Goal: Check status: Check status

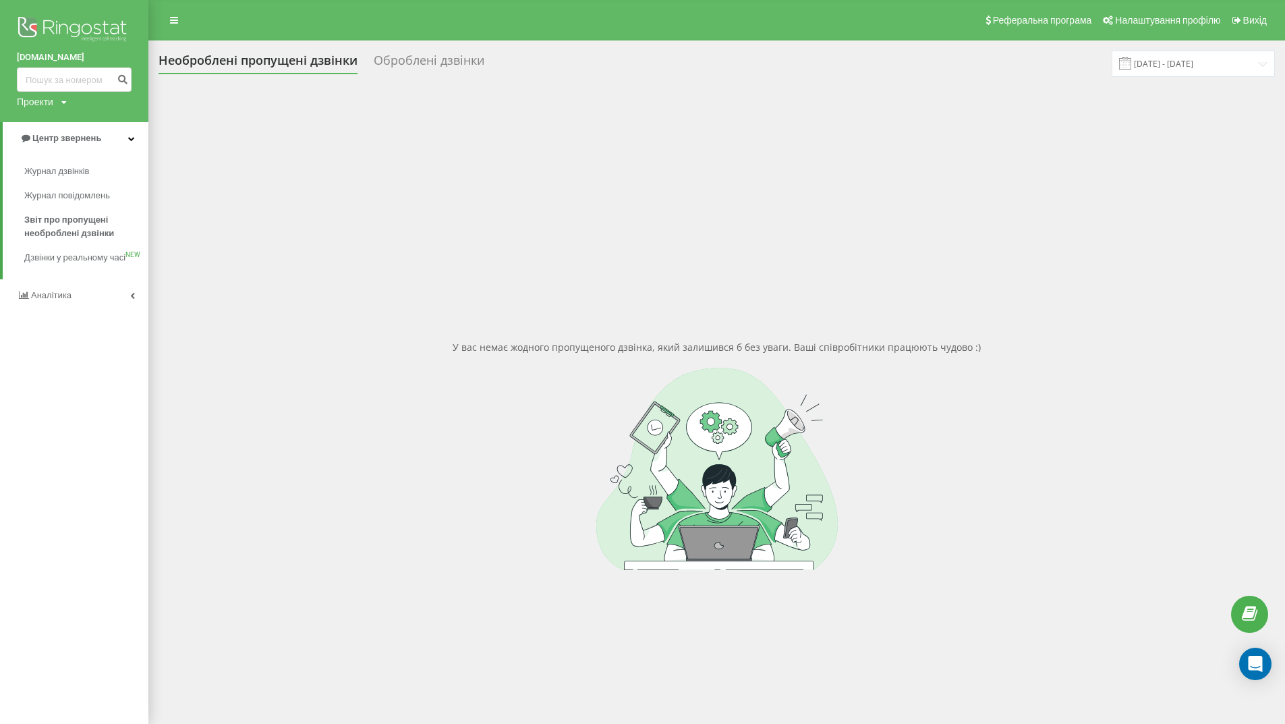
click at [343, 188] on div "У вас немає жодного пропущеного дзвінка, який залишився б без уваги. Ваші співр…" at bounding box center [716, 455] width 1116 height 724
click at [1192, 61] on input "[DATE] - [DATE]" at bounding box center [1192, 64] width 163 height 26
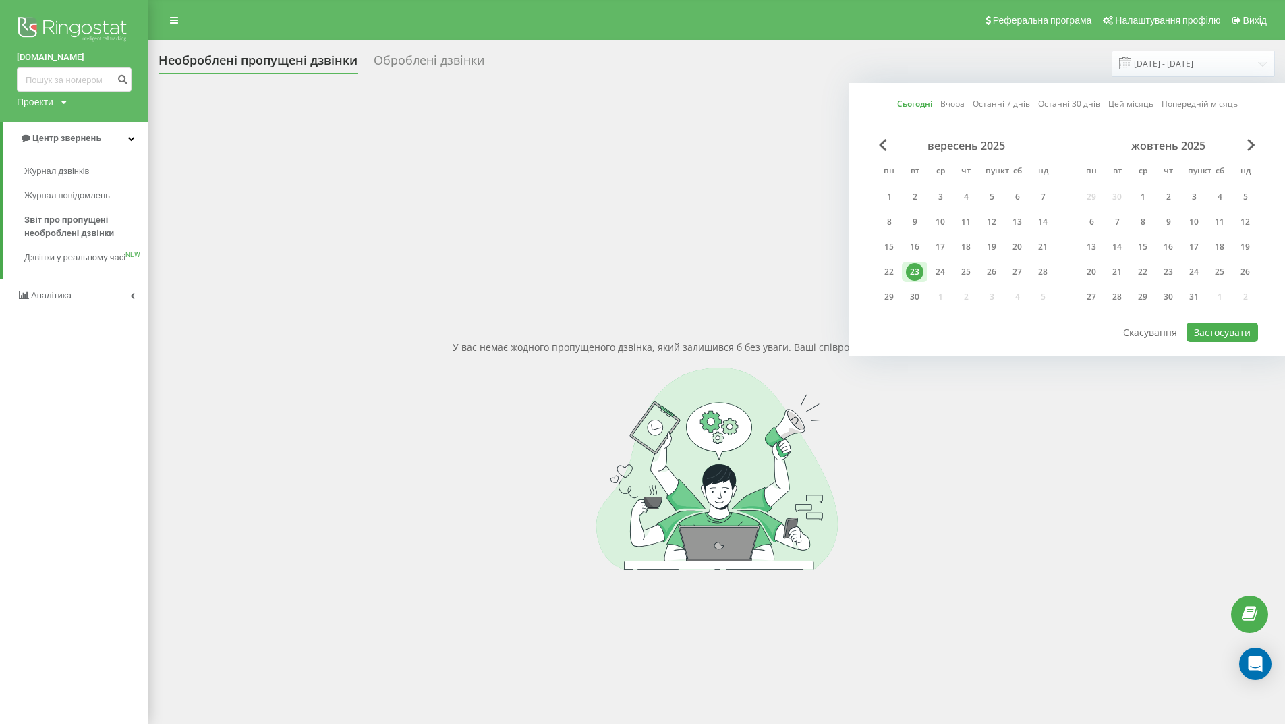
click at [913, 267] on font "23" at bounding box center [914, 271] width 9 height 11
click at [1237, 333] on font "Застосувати" at bounding box center [1222, 332] width 57 height 13
